Goal: Transaction & Acquisition: Purchase product/service

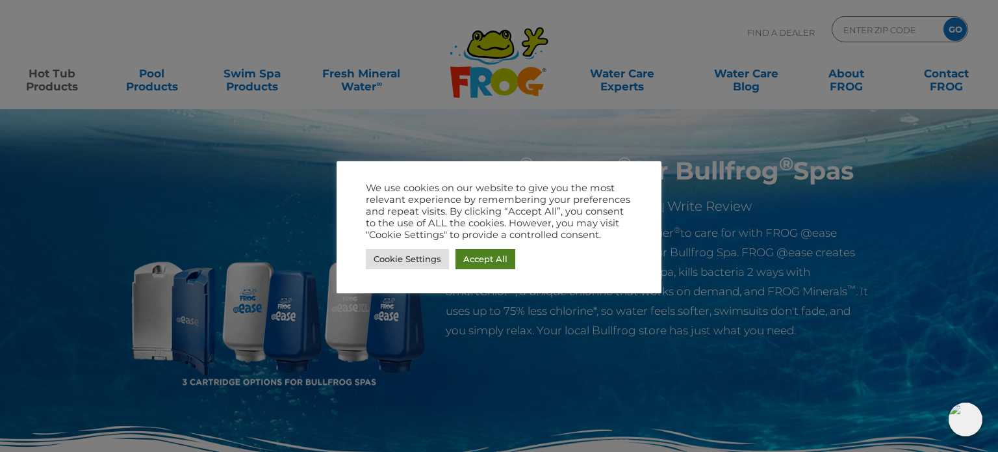
click at [466, 253] on link "Accept All" at bounding box center [486, 259] width 60 height 20
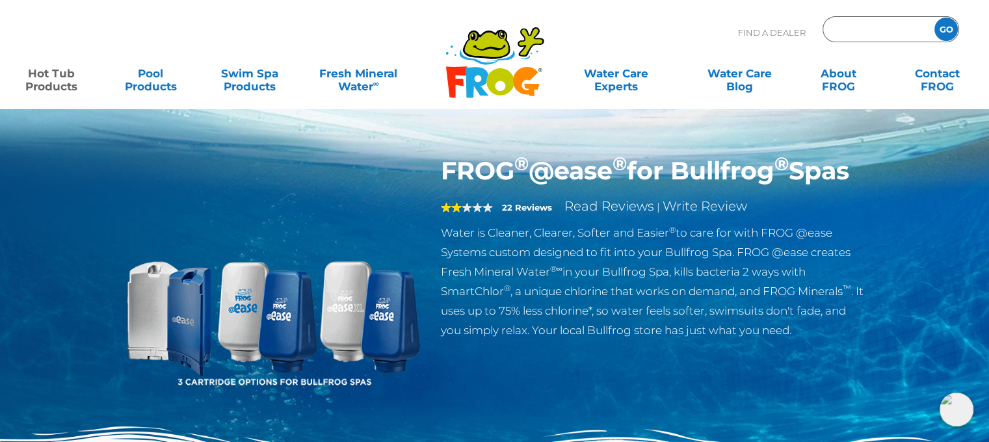
click at [862, 35] on input "Zip Code Form" at bounding box center [877, 29] width 88 height 19
type input "f"
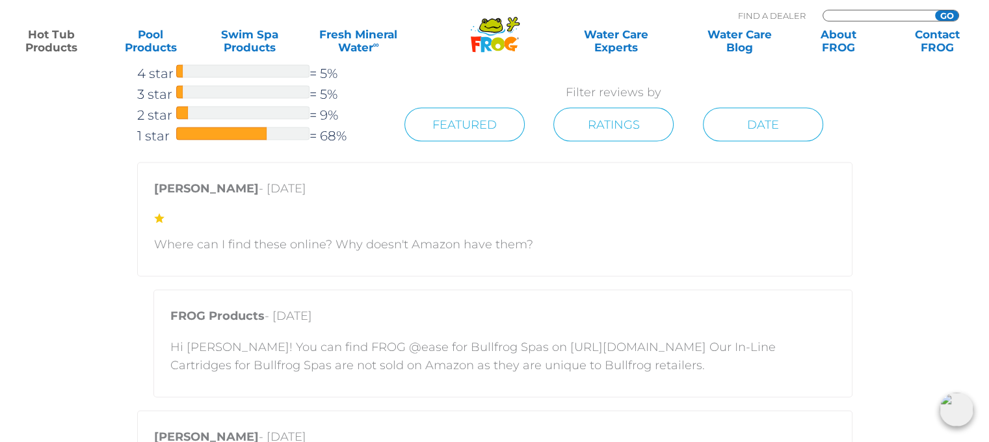
scroll to position [2730, 0]
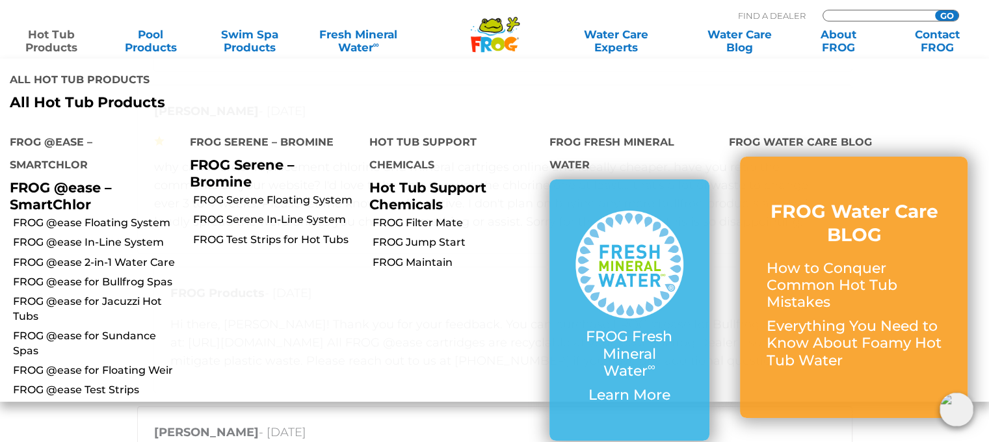
type input "ENTER ZIP CODE"
click at [55, 39] on link "Hot Tub Products" at bounding box center [51, 41] width 77 height 26
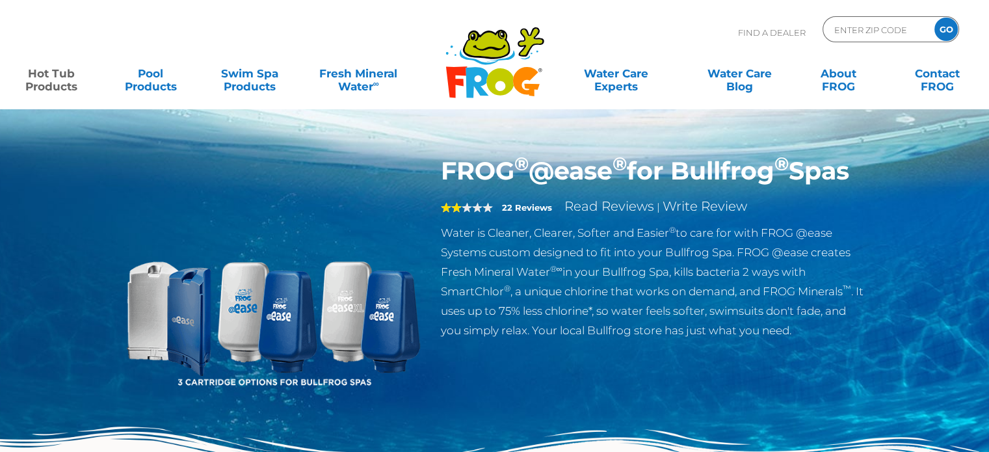
scroll to position [2134, 0]
